Goal: Communication & Community: Share content

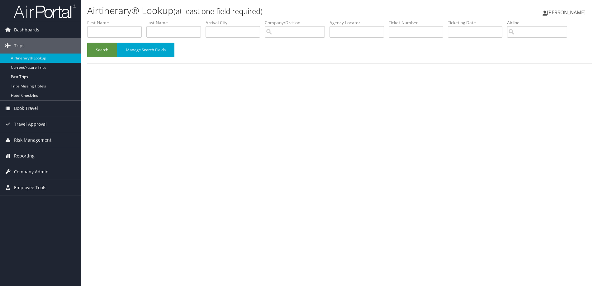
click at [24, 157] on span "Reporting" at bounding box center [24, 156] width 21 height 16
click at [27, 169] on link "Unused Tickets" at bounding box center [40, 168] width 81 height 9
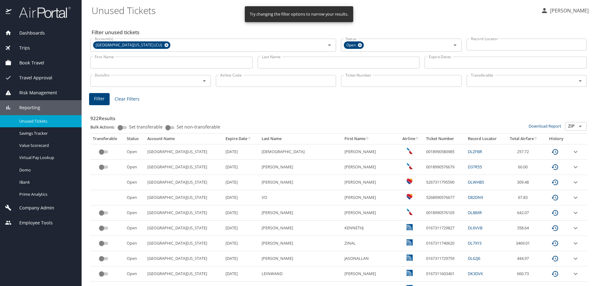
click at [381, 83] on input "Ticket Number" at bounding box center [401, 81] width 121 height 12
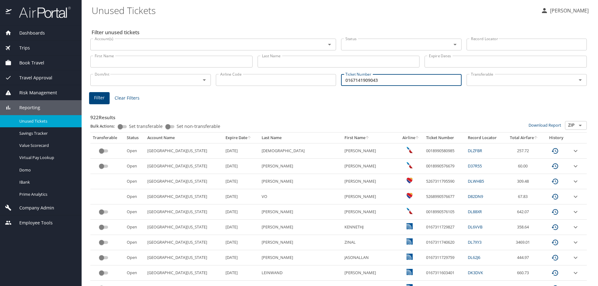
type input "0167141909043"
click at [98, 97] on span "Filter" at bounding box center [99, 98] width 11 height 8
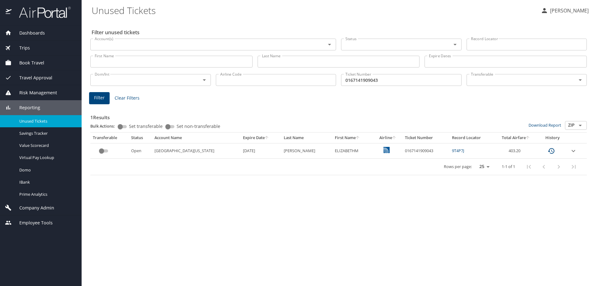
click at [430, 149] on td "0167141909043" at bounding box center [426, 150] width 47 height 15
drag, startPoint x: 427, startPoint y: 150, endPoint x: 396, endPoint y: 150, distance: 30.9
click at [403, 150] on td "0167141909043" at bounding box center [426, 150] width 47 height 15
copy td "0167141909043"
click at [27, 47] on span "Trips" at bounding box center [21, 48] width 18 height 7
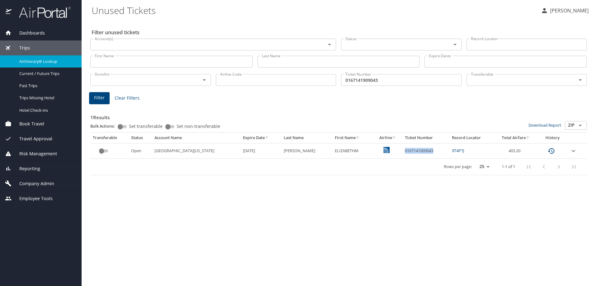
click at [28, 62] on span "Airtinerary® Lookup" at bounding box center [46, 62] width 55 height 6
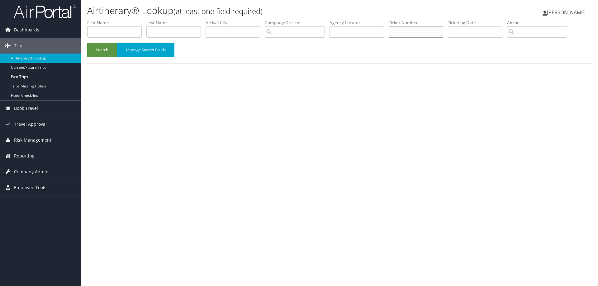
click at [405, 31] on input "text" at bounding box center [416, 32] width 55 height 12
type input "5267310367849"
click at [105, 51] on button "Search" at bounding box center [102, 50] width 30 height 15
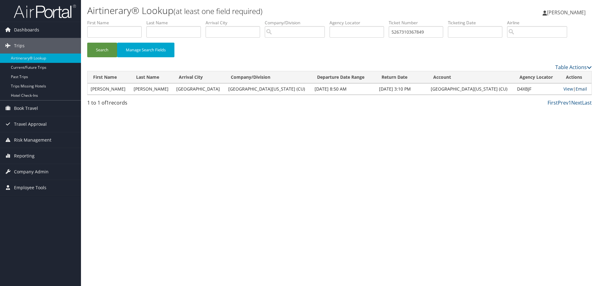
click at [576, 88] on link "Email" at bounding box center [582, 89] width 12 height 6
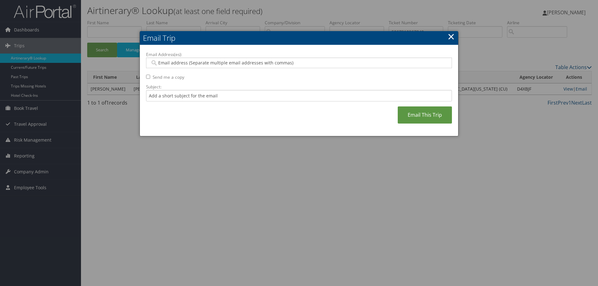
click at [312, 64] on input "Email Address(es):" at bounding box center [299, 63] width 298 height 6
type input "[PERSON_NAME].[PERSON_NAME]"
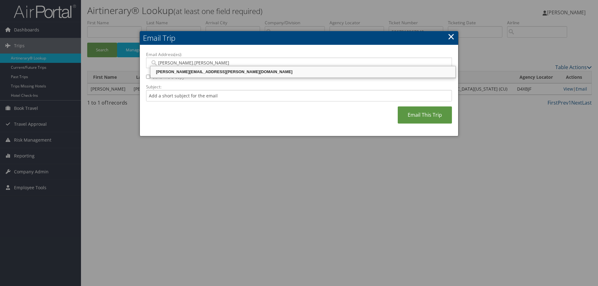
drag, startPoint x: 239, startPoint y: 72, endPoint x: 233, endPoint y: 91, distance: 20.2
click at [240, 72] on div "[PERSON_NAME][EMAIL_ADDRESS][PERSON_NAME][DOMAIN_NAME]" at bounding box center [302, 72] width 303 height 6
type input "[PERSON_NAME][EMAIL_ADDRESS][PERSON_NAME][DOMAIN_NAME]"
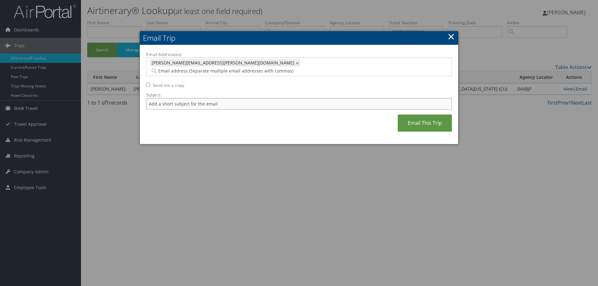
click at [237, 99] on input "Subject:" at bounding box center [299, 104] width 306 height 12
type input "5"
type input "Invoice"
click at [441, 115] on link "Email This Trip" at bounding box center [425, 123] width 54 height 17
